Goal: Information Seeking & Learning: Learn about a topic

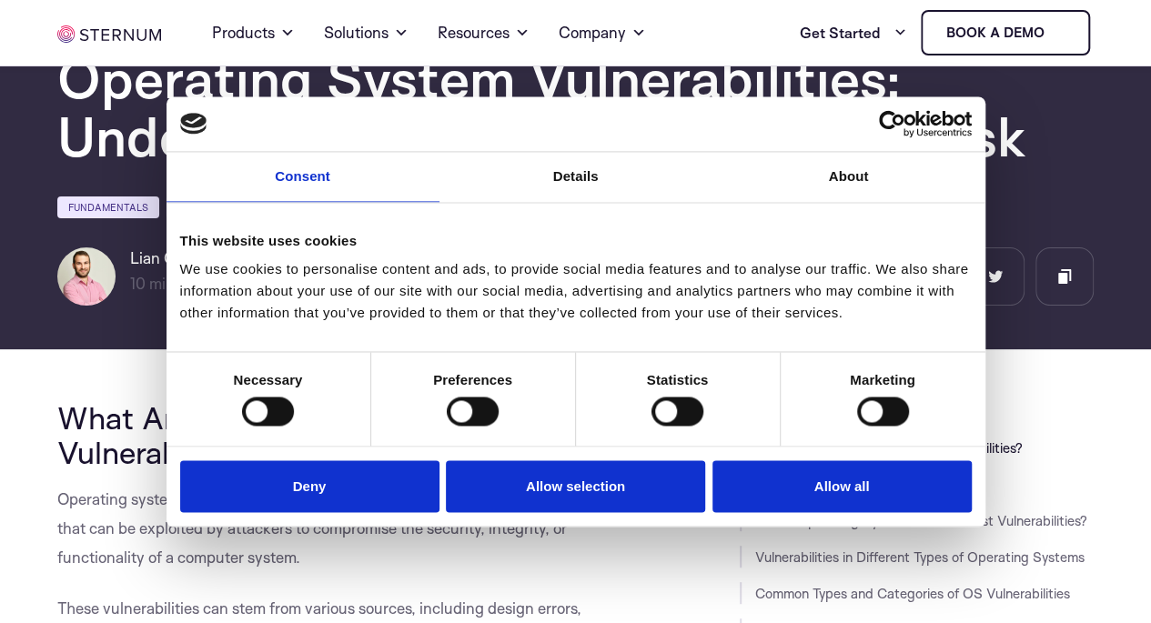
scroll to position [182, 0]
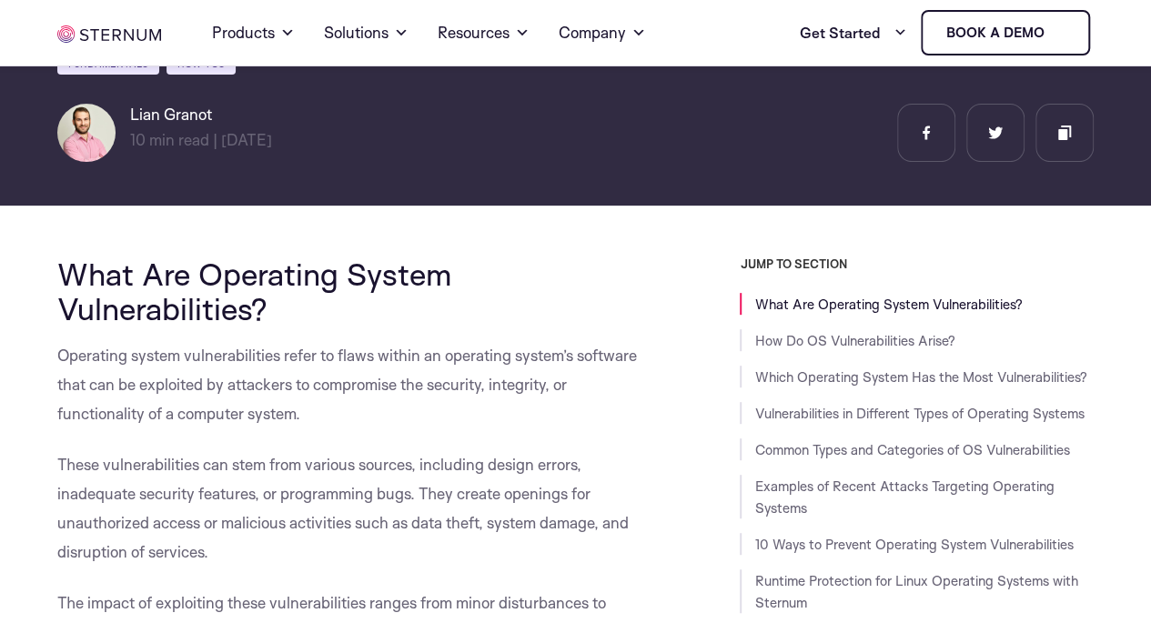
scroll to position [273, 0]
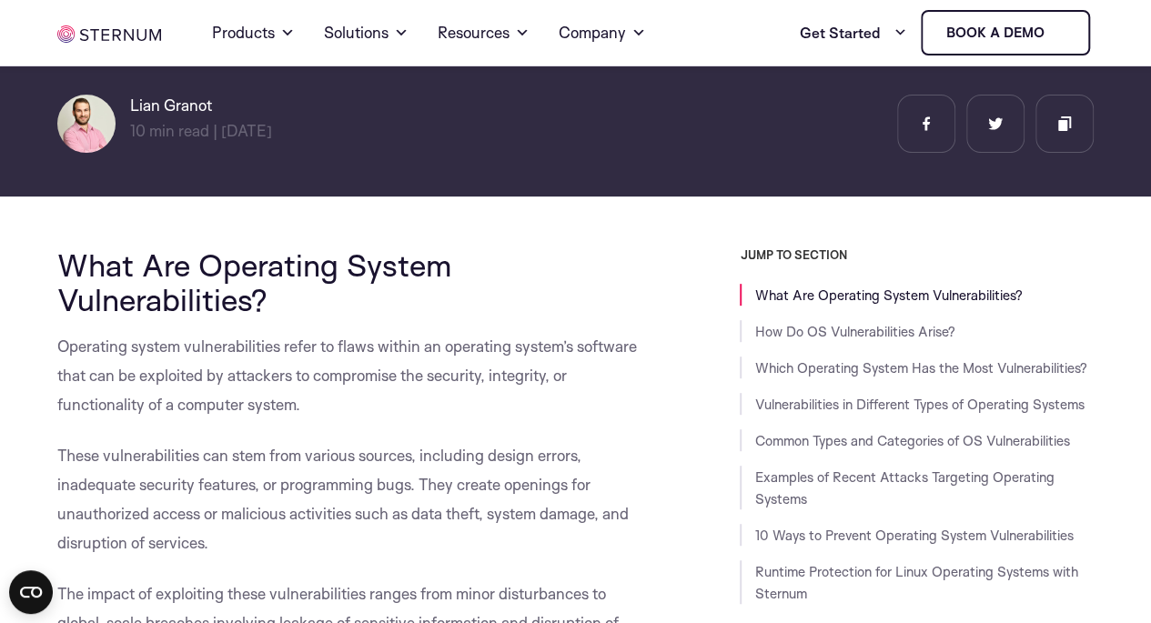
drag, startPoint x: 62, startPoint y: 352, endPoint x: 308, endPoint y: 398, distance: 249.8
click at [308, 399] on p "Operating system vulnerabilities refer to flaws within an operating system’s so…" at bounding box center [353, 375] width 593 height 87
copy span "Operating system vulnerabilities refer to flaws within an operating system’s so…"
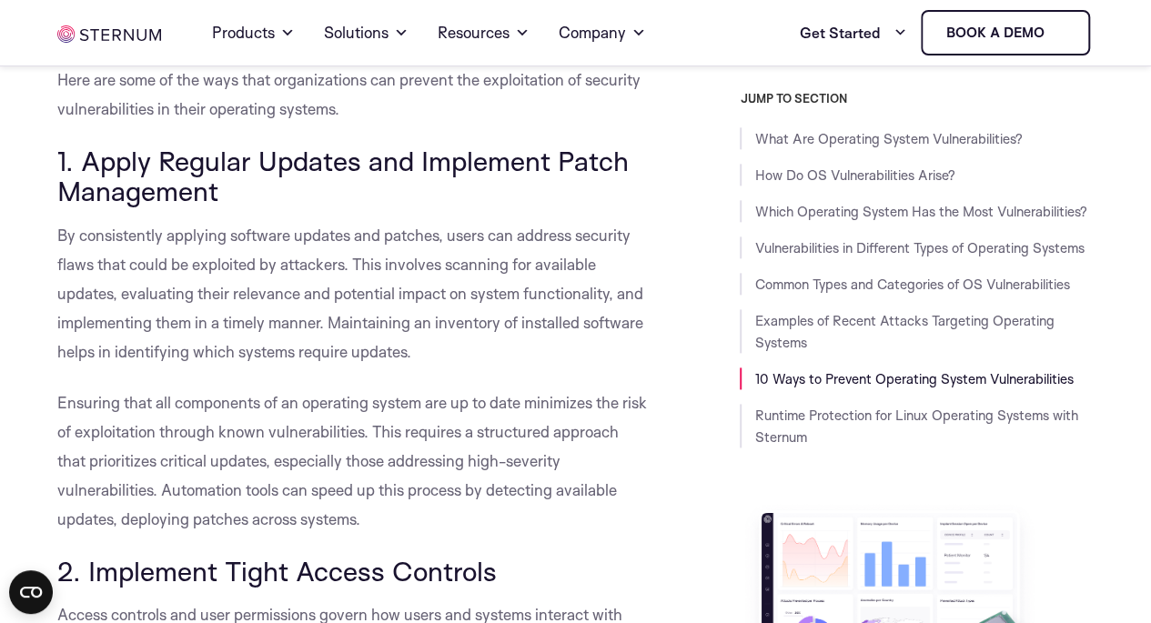
scroll to position [7825, 0]
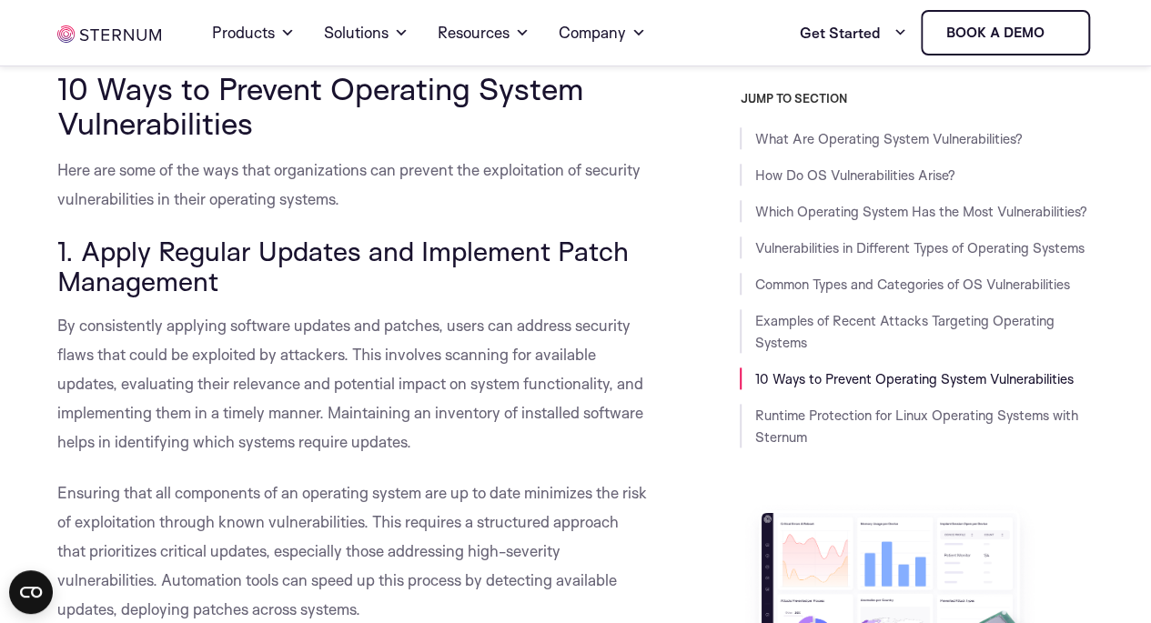
drag, startPoint x: 222, startPoint y: 286, endPoint x: 161, endPoint y: 244, distance: 73.9
click at [161, 244] on span "1. Apply Regular Updates and Implement Patch Management" at bounding box center [342, 266] width 571 height 65
copy span "Regular Updates and Implement Patch Management"
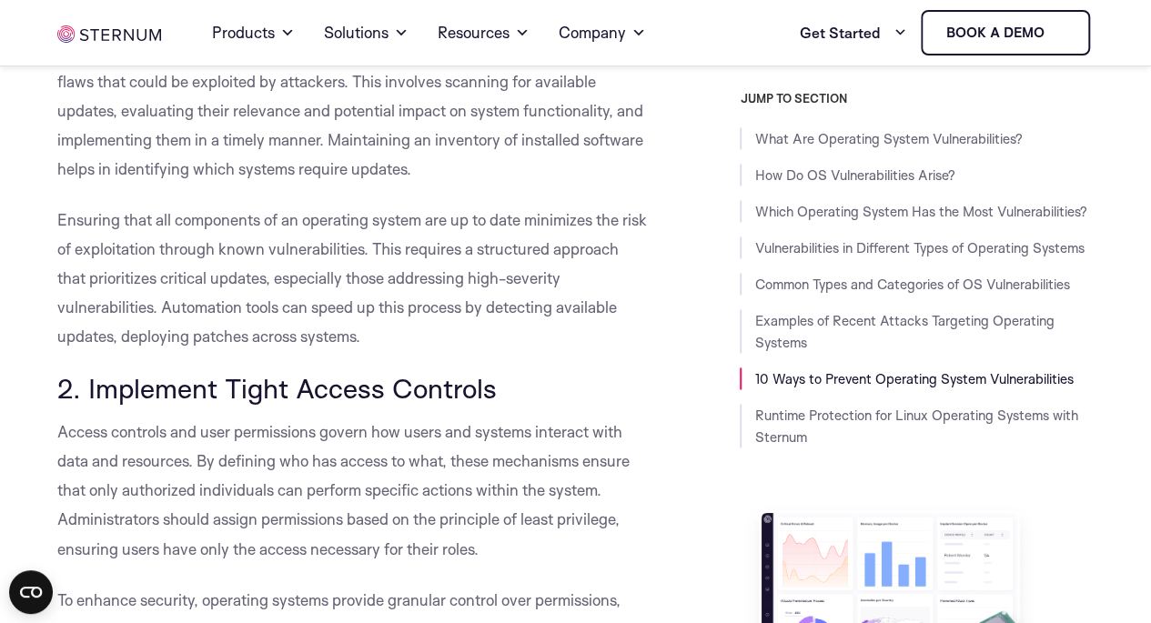
scroll to position [8189, 0]
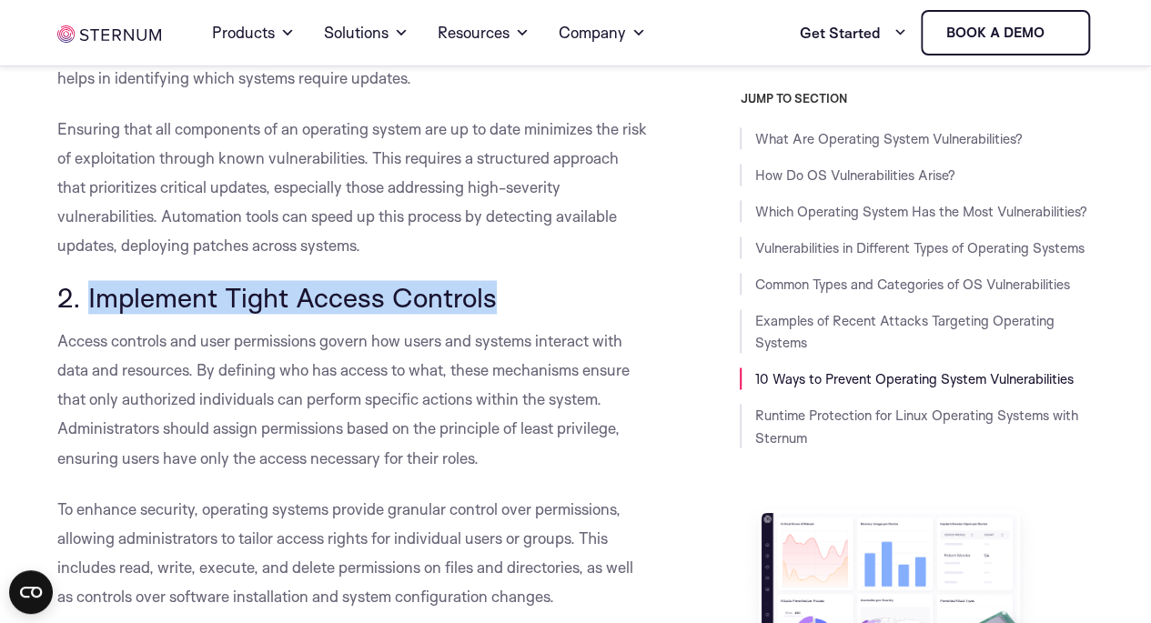
drag, startPoint x: 493, startPoint y: 305, endPoint x: 87, endPoint y: 301, distance: 405.8
click at [87, 301] on span "2. Implement Tight Access Controls" at bounding box center [276, 297] width 439 height 34
copy span "Implement Tight Access Controls"
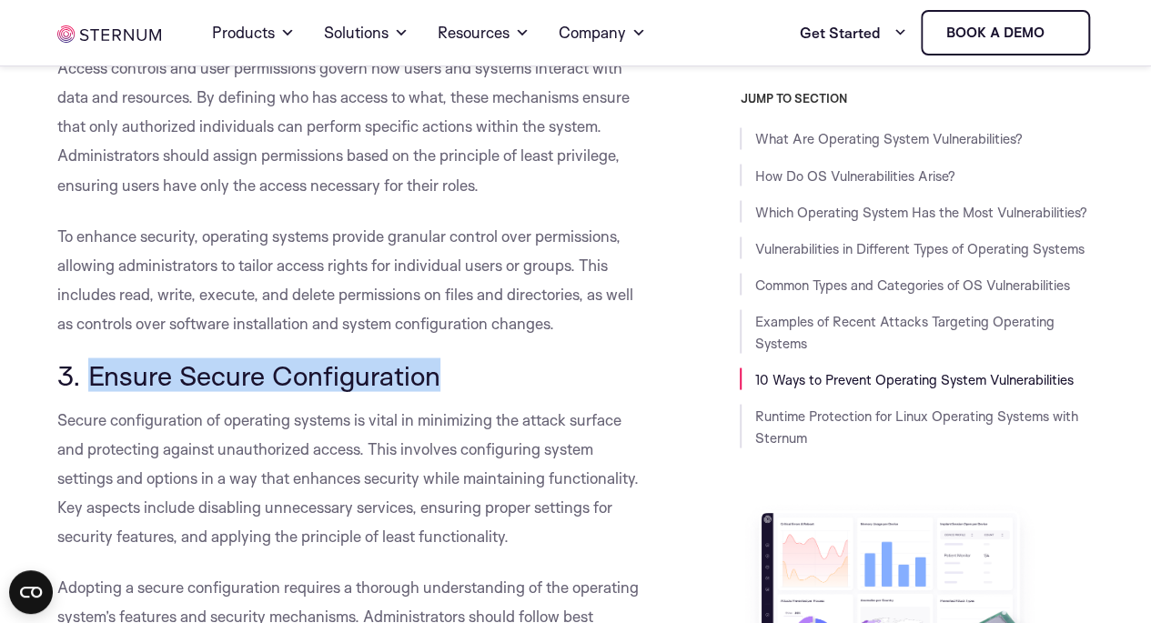
drag, startPoint x: 431, startPoint y: 377, endPoint x: 94, endPoint y: 382, distance: 337.6
click at [94, 382] on span "3. Ensure Secure Configuration" at bounding box center [248, 375] width 383 height 34
copy span "Ensure Secure Configuration"
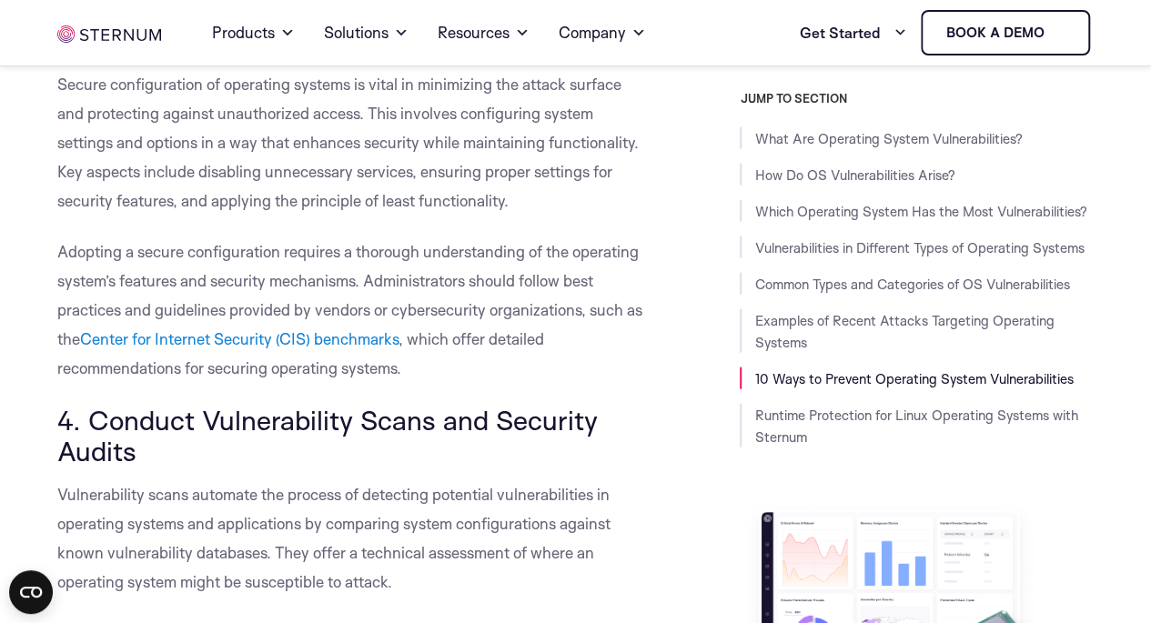
scroll to position [8825, 0]
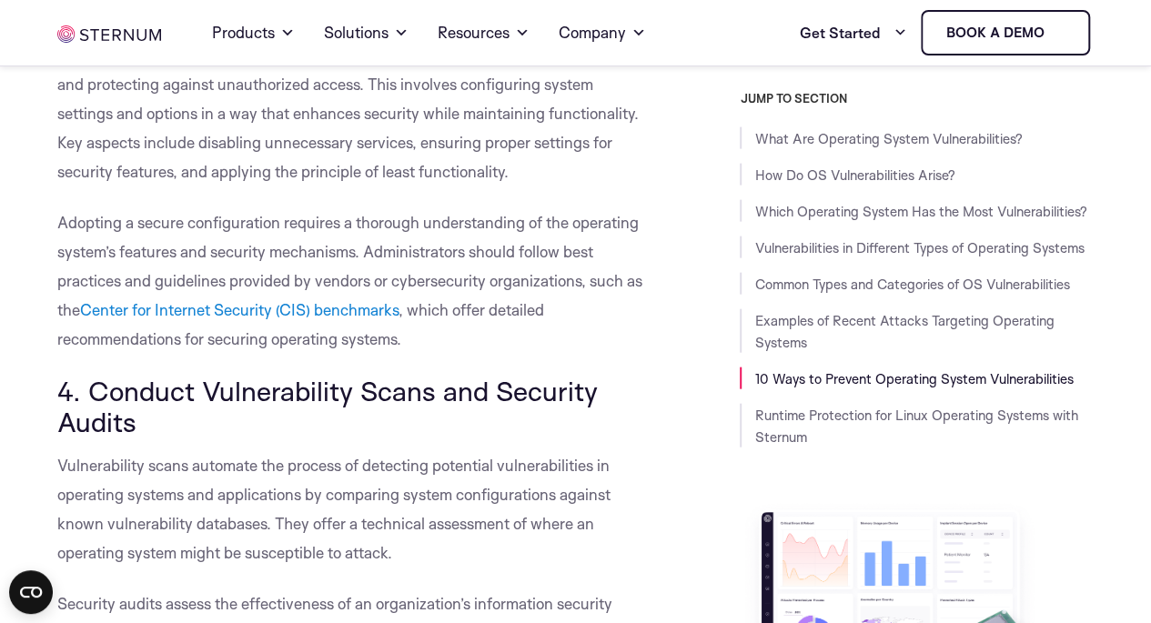
drag, startPoint x: 152, startPoint y: 422, endPoint x: 96, endPoint y: 394, distance: 62.3
click at [89, 393] on h3 "4. Conduct Vulnerability Scans and Security Audits" at bounding box center [353, 406] width 593 height 61
copy span "Conduct Vulnerability Scans and Security Audits"
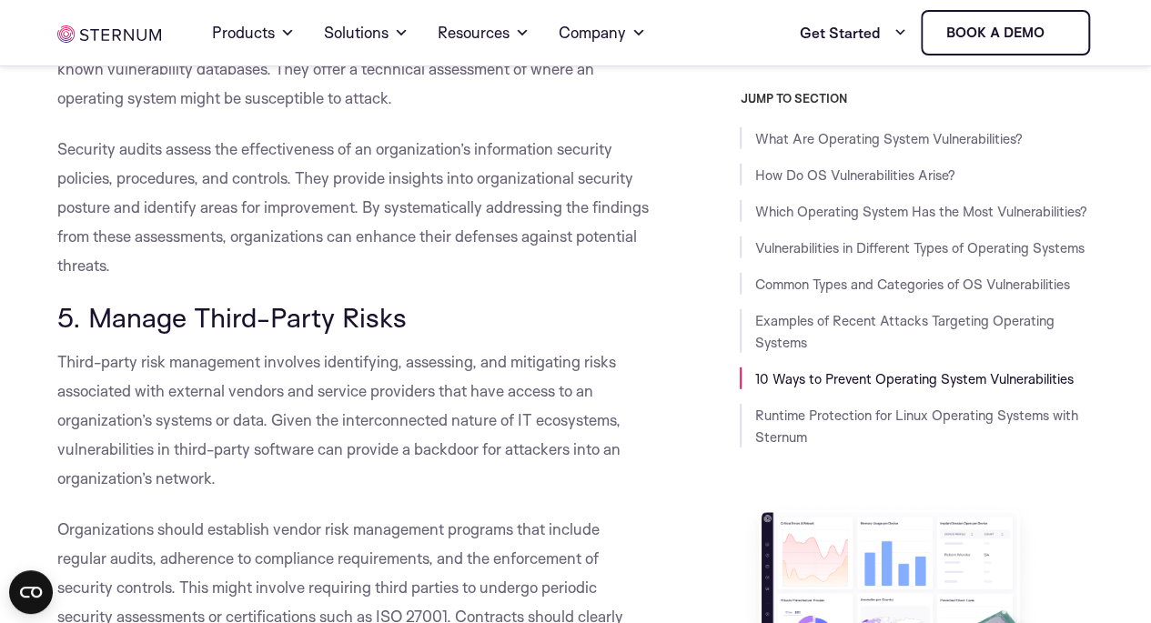
scroll to position [9553, 0]
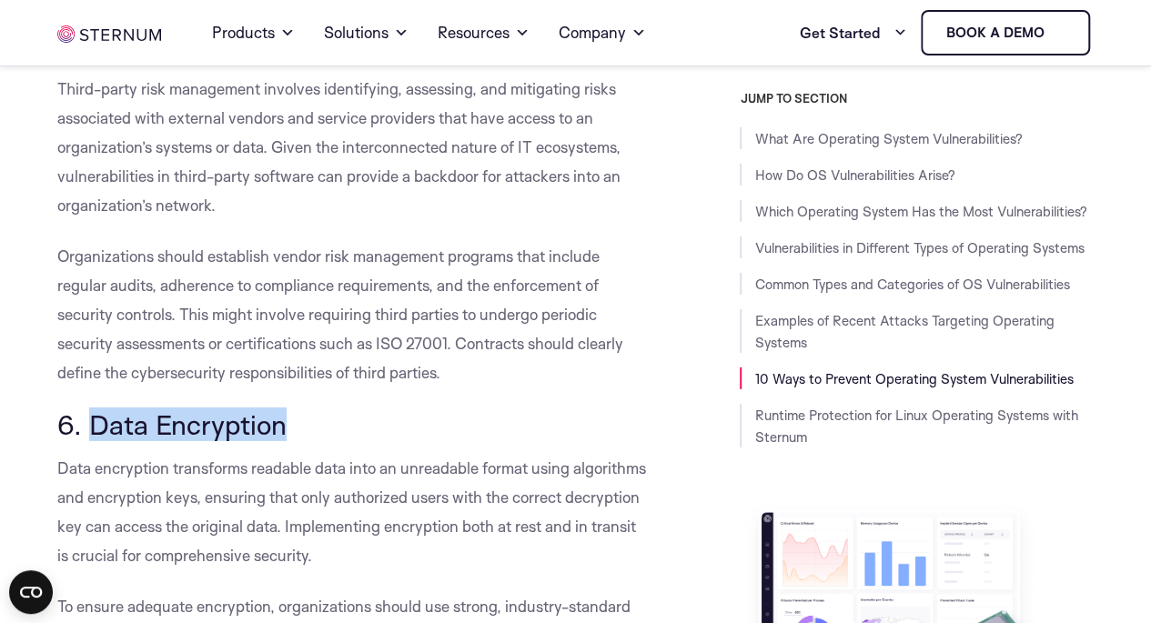
drag, startPoint x: 301, startPoint y: 429, endPoint x: 96, endPoint y: 430, distance: 204.7
click at [96, 430] on h3 "6. Data Encryption" at bounding box center [353, 424] width 593 height 31
copy span "Data Encryption"
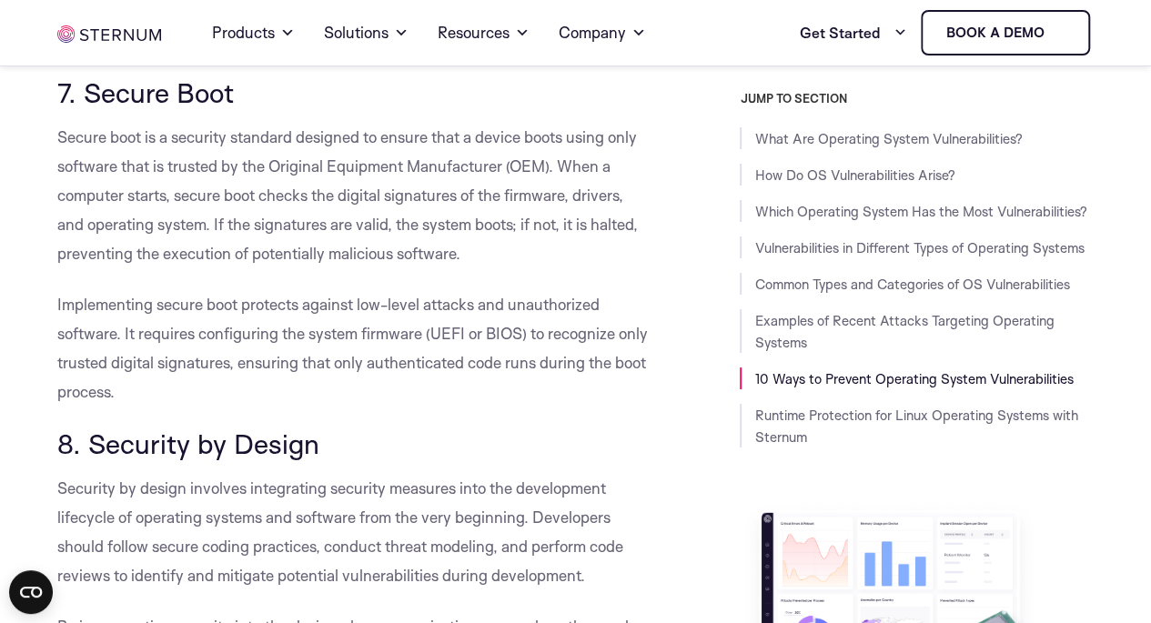
scroll to position [10281, 0]
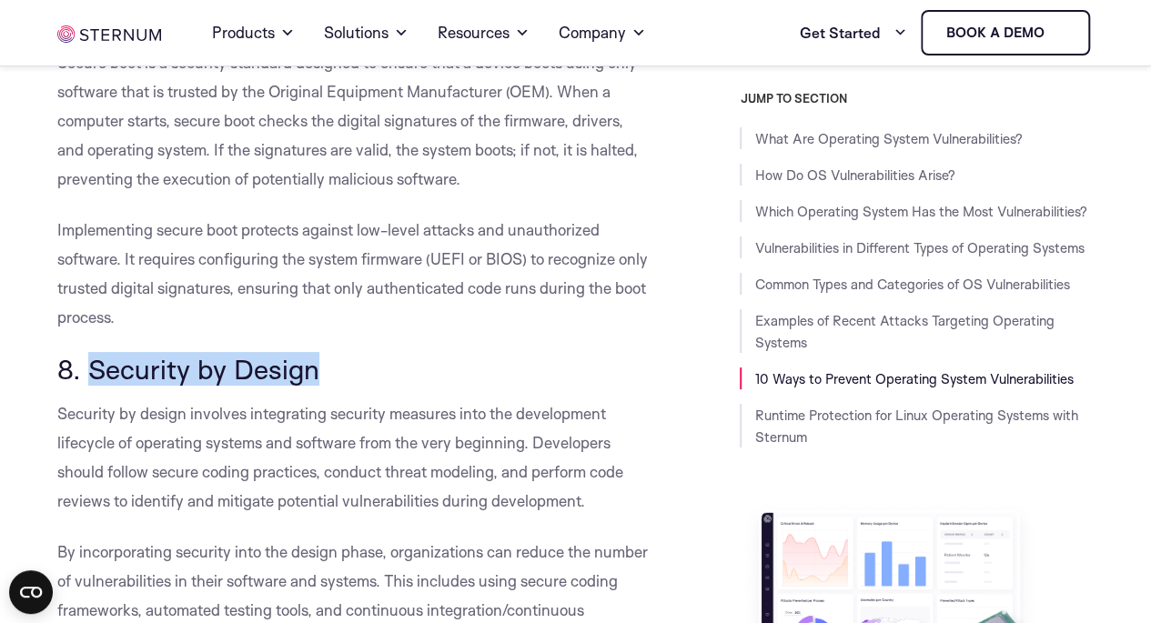
drag, startPoint x: 327, startPoint y: 376, endPoint x: 95, endPoint y: 368, distance: 232.1
click at [95, 368] on h3 "8. Security by Design" at bounding box center [353, 369] width 593 height 31
copy span "Security by Design"
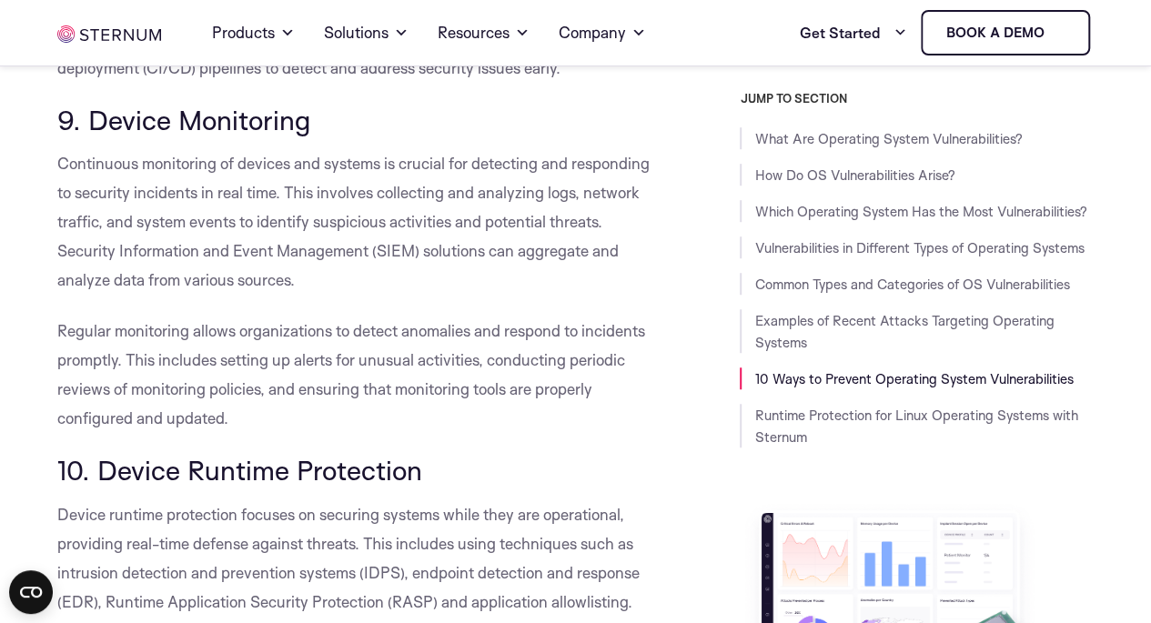
scroll to position [10918, 0]
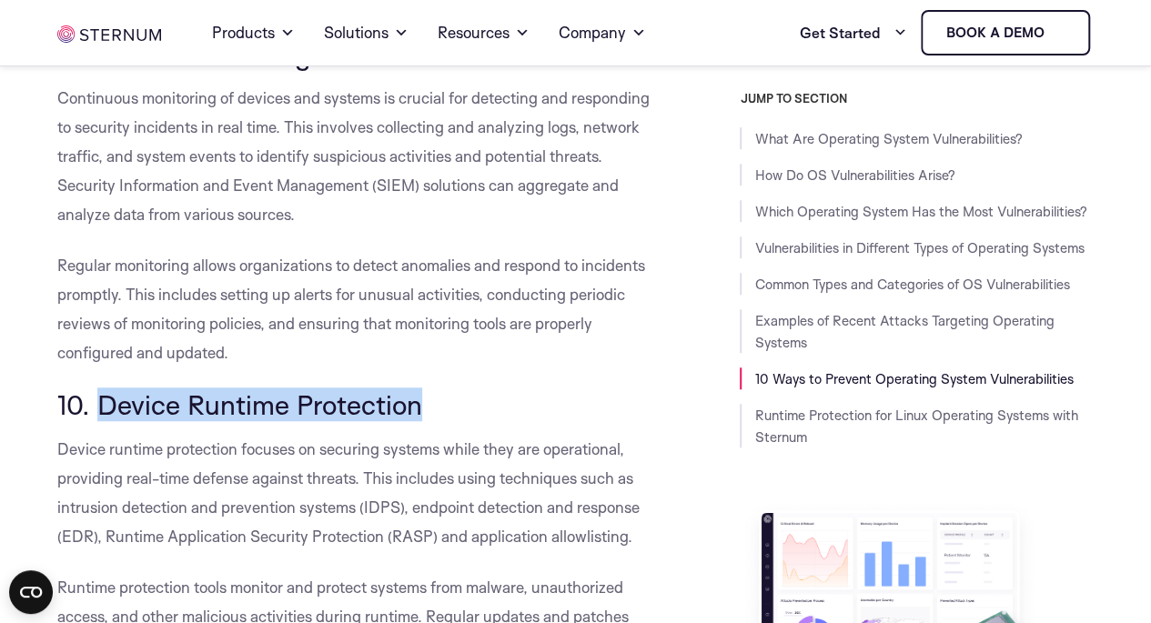
drag, startPoint x: 424, startPoint y: 412, endPoint x: 97, endPoint y: 407, distance: 326.7
click at [97, 407] on h3 "10. Device Runtime Protection" at bounding box center [353, 404] width 593 height 31
copy span "Device Runtime Protection"
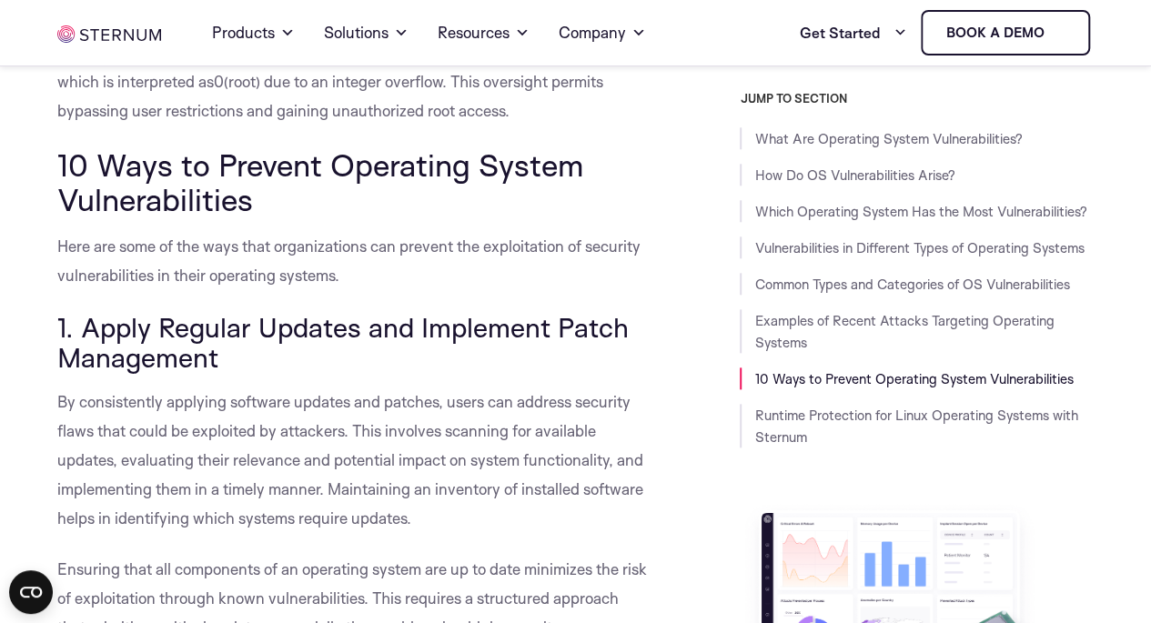
scroll to position [7705, 0]
